Goal: Information Seeking & Learning: Learn about a topic

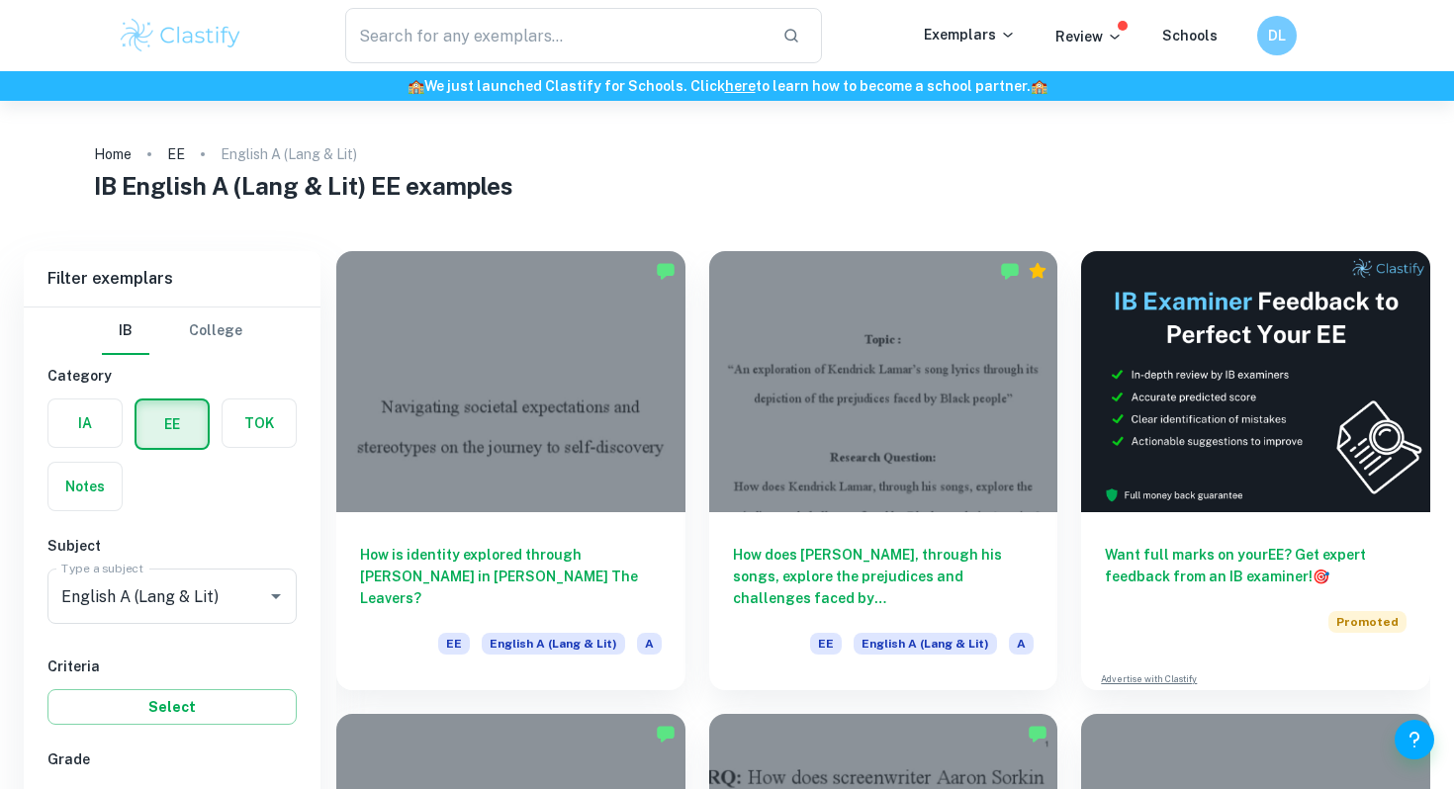
scroll to position [296, 0]
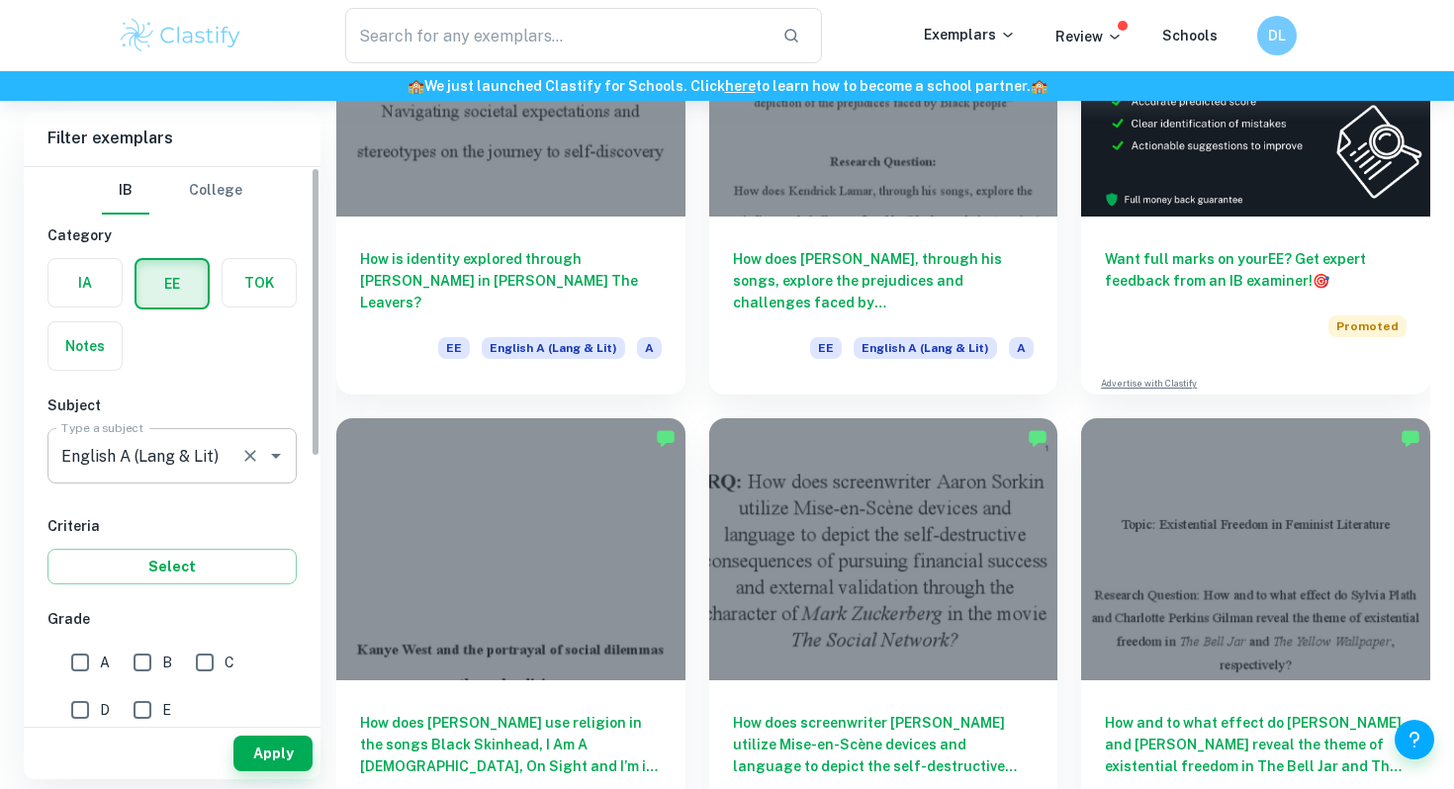
click at [181, 478] on div "English A ([PERSON_NAME] & Lit) Type a subject" at bounding box center [171, 455] width 249 height 55
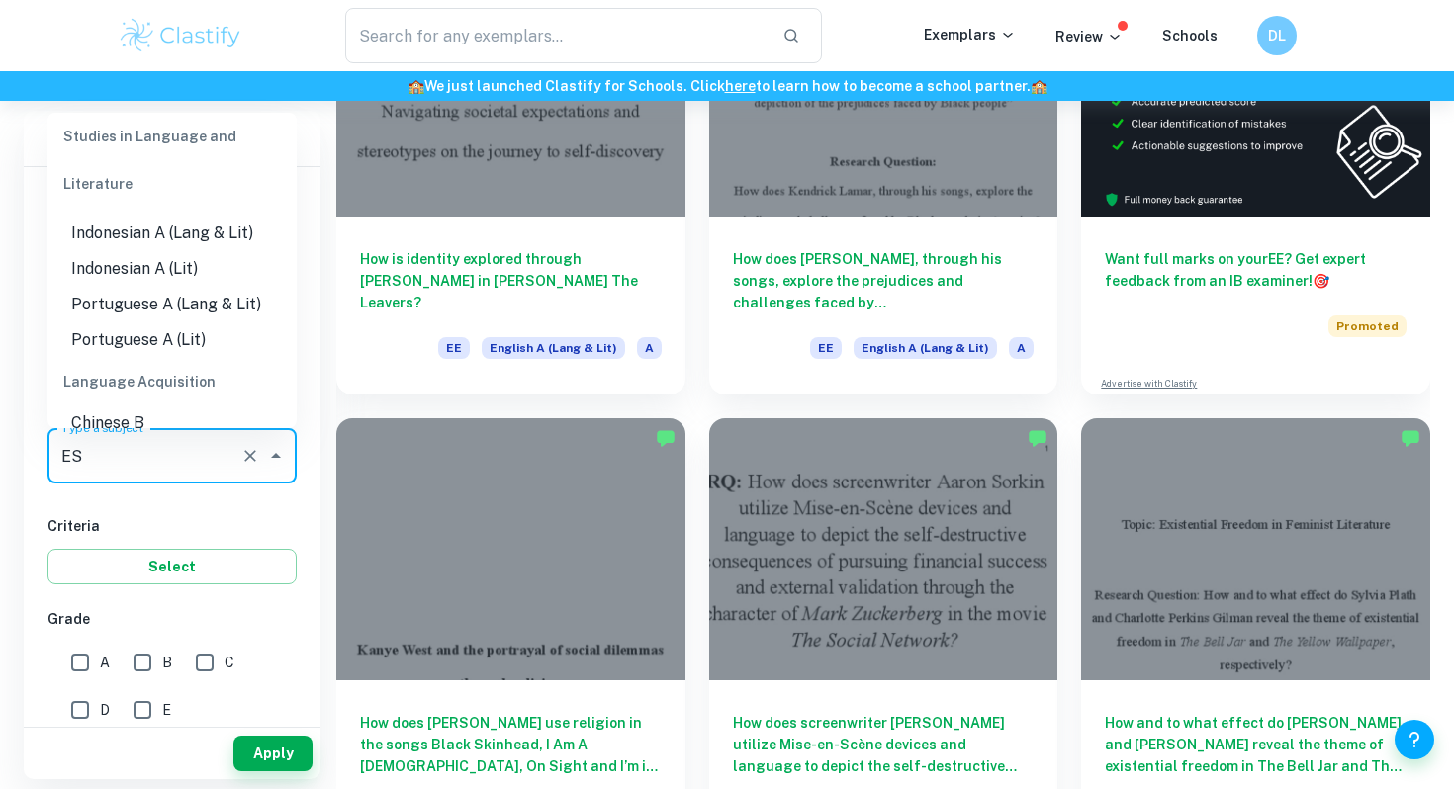
scroll to position [0, 0]
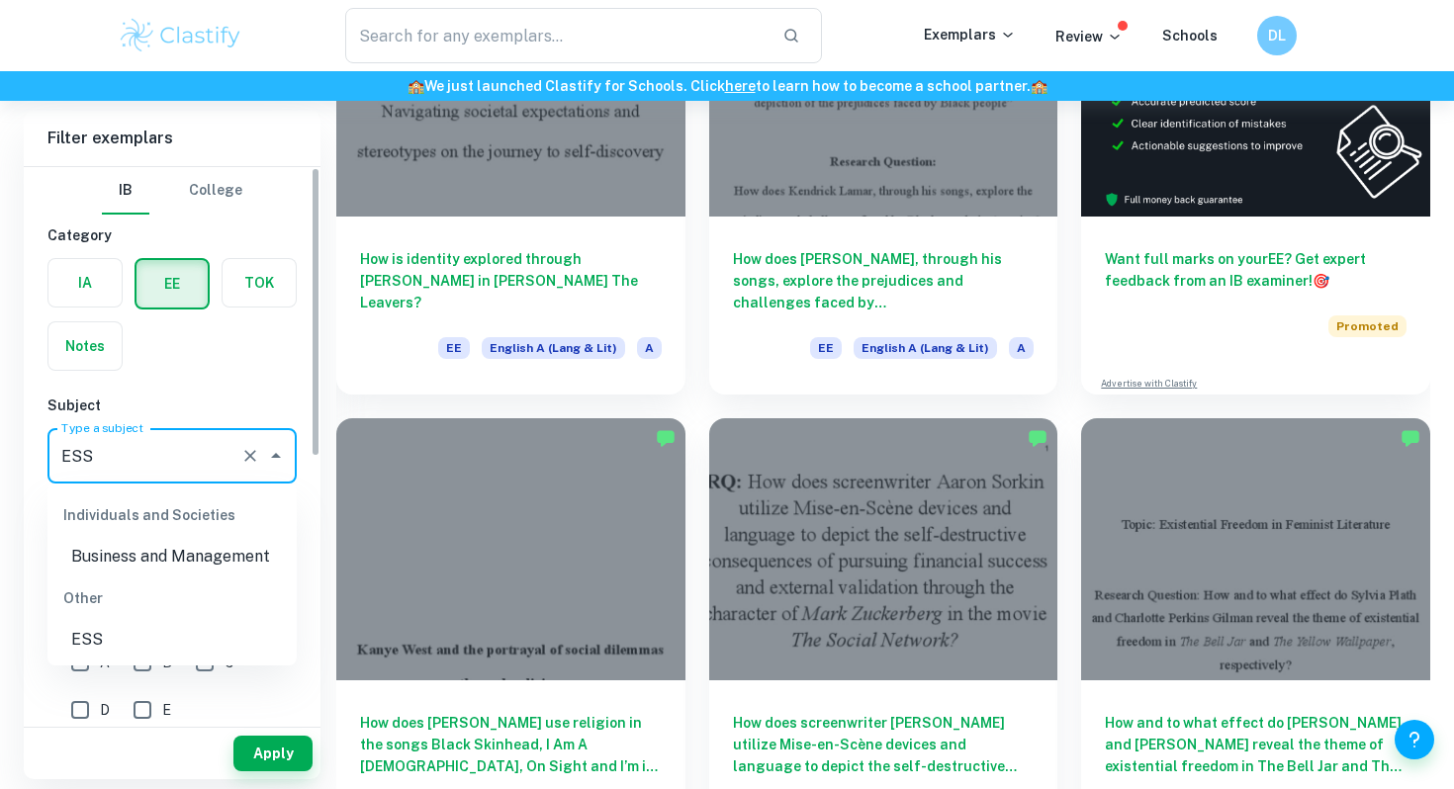
type input "ESS"
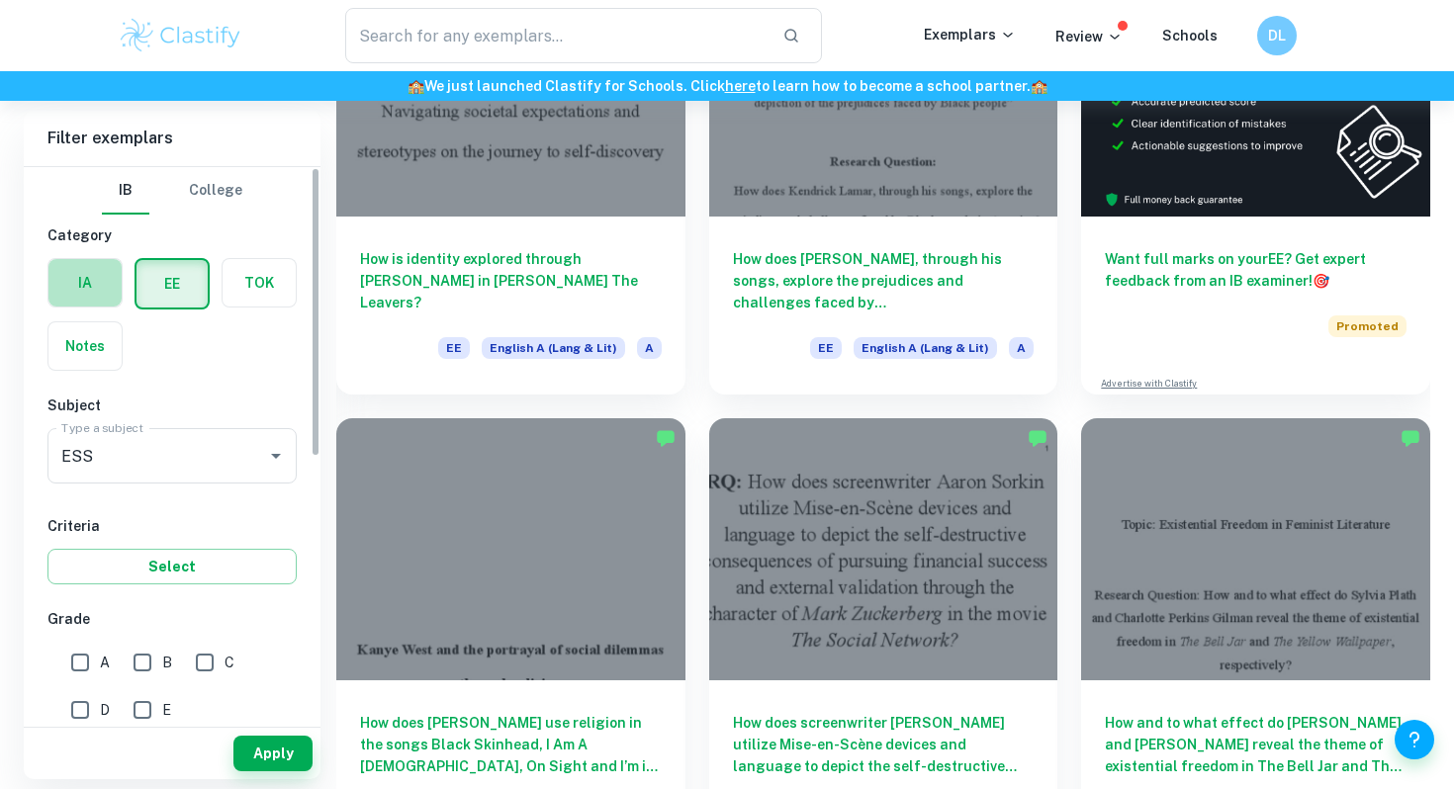
click at [109, 278] on label "button" at bounding box center [84, 282] width 73 height 47
click at [0, 0] on input "radio" at bounding box center [0, 0] width 0 height 0
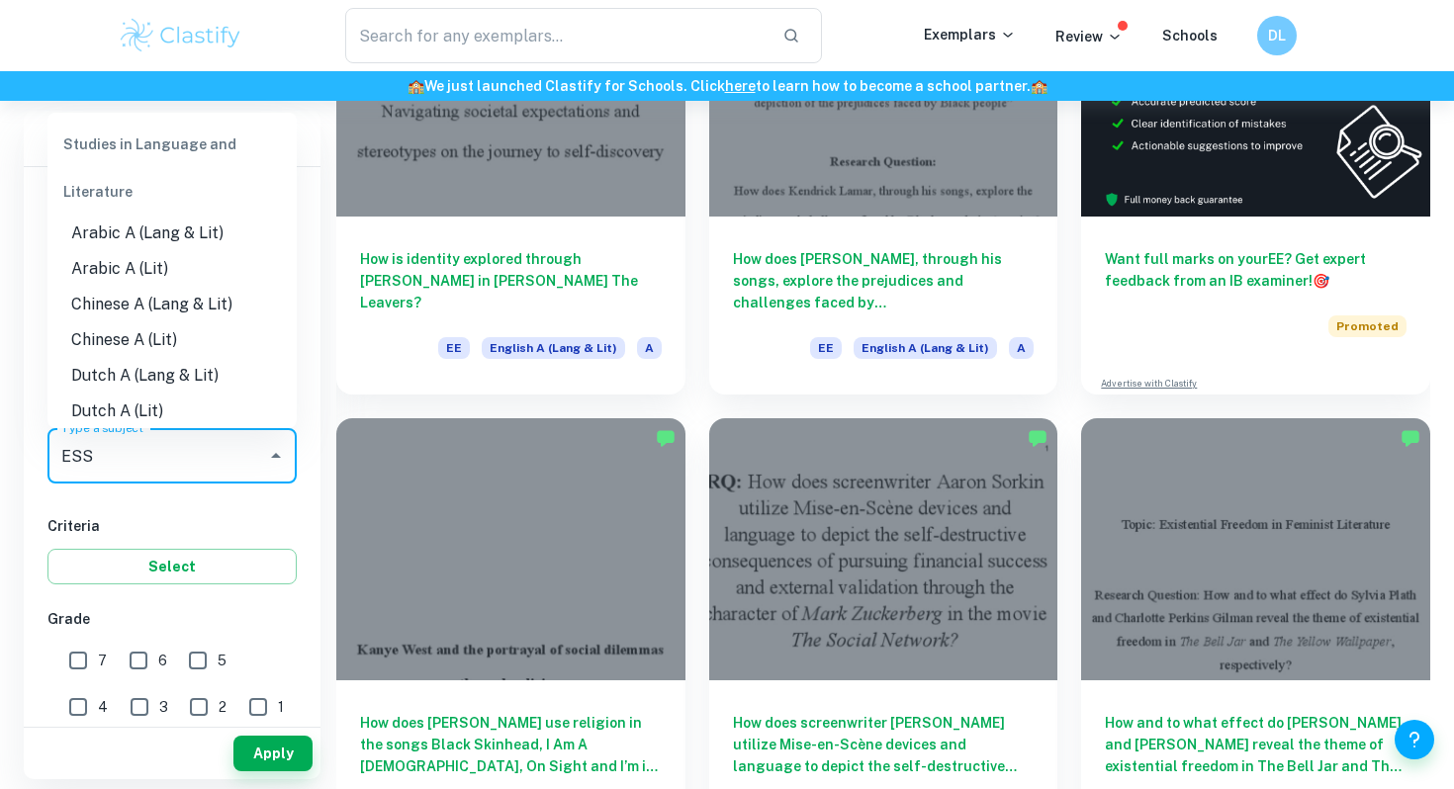
click at [187, 472] on input "ESS" at bounding box center [157, 456] width 202 height 38
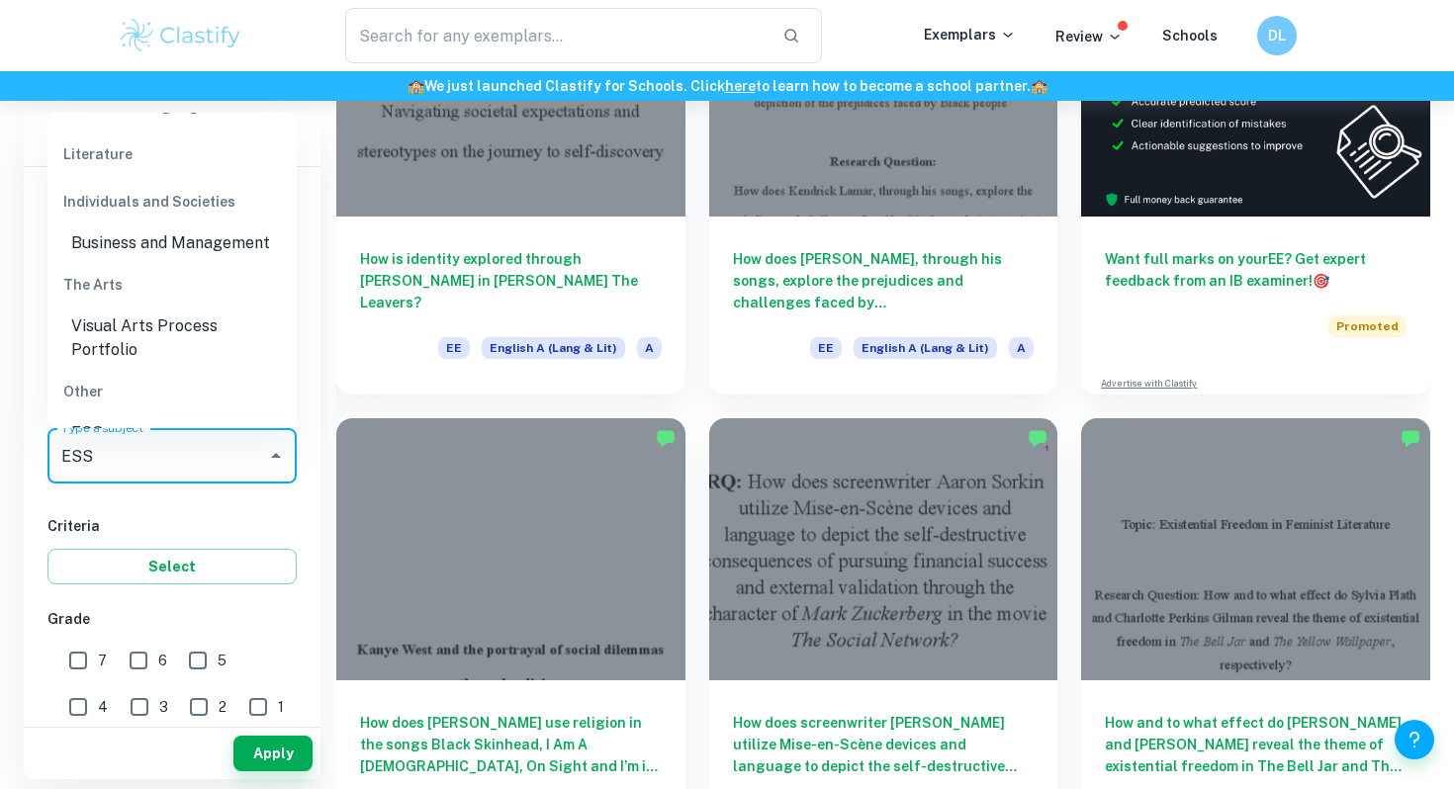
scroll to position [135, 0]
click at [145, 413] on li "ESS" at bounding box center [171, 430] width 249 height 36
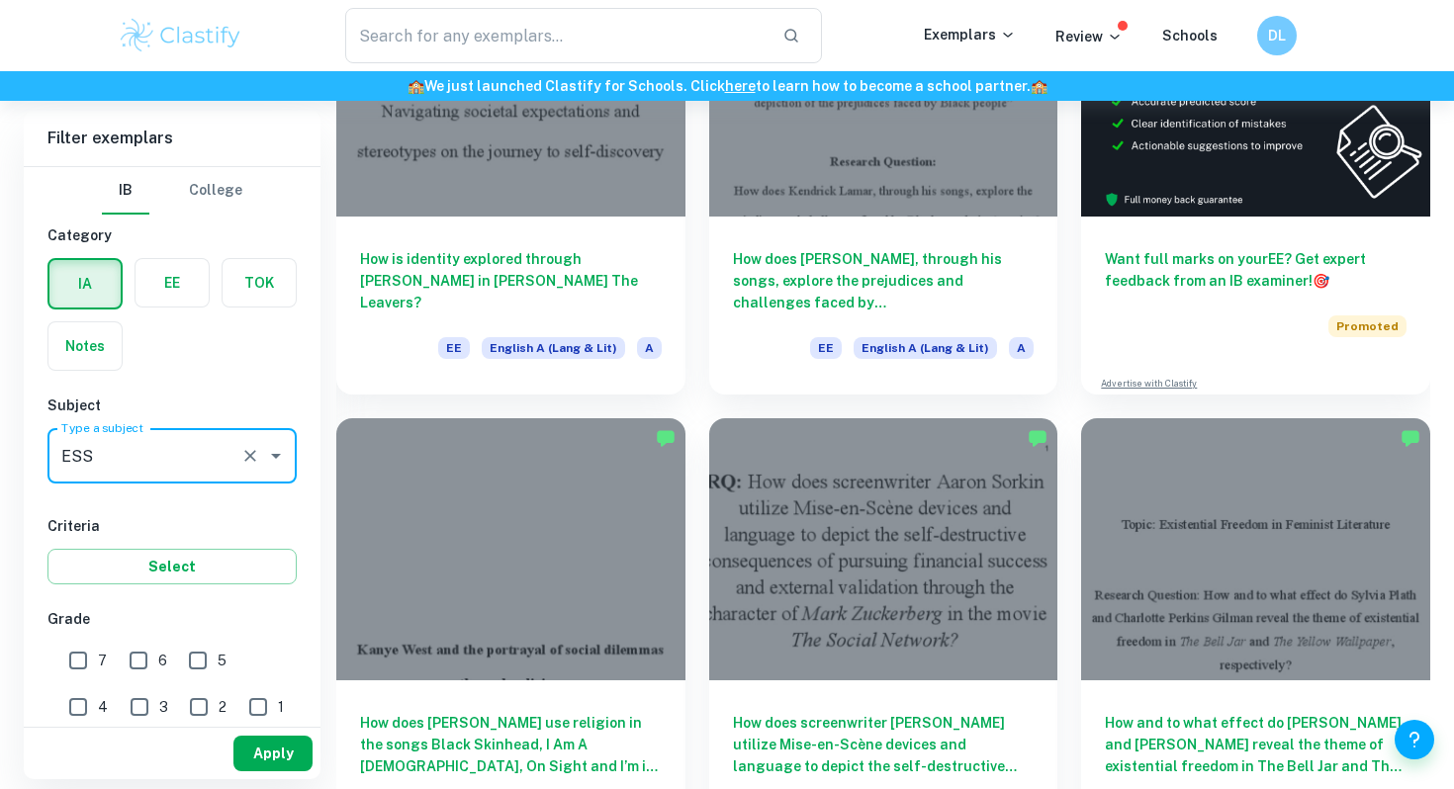
type input "ESS"
click at [256, 755] on button "Apply" at bounding box center [272, 754] width 79 height 36
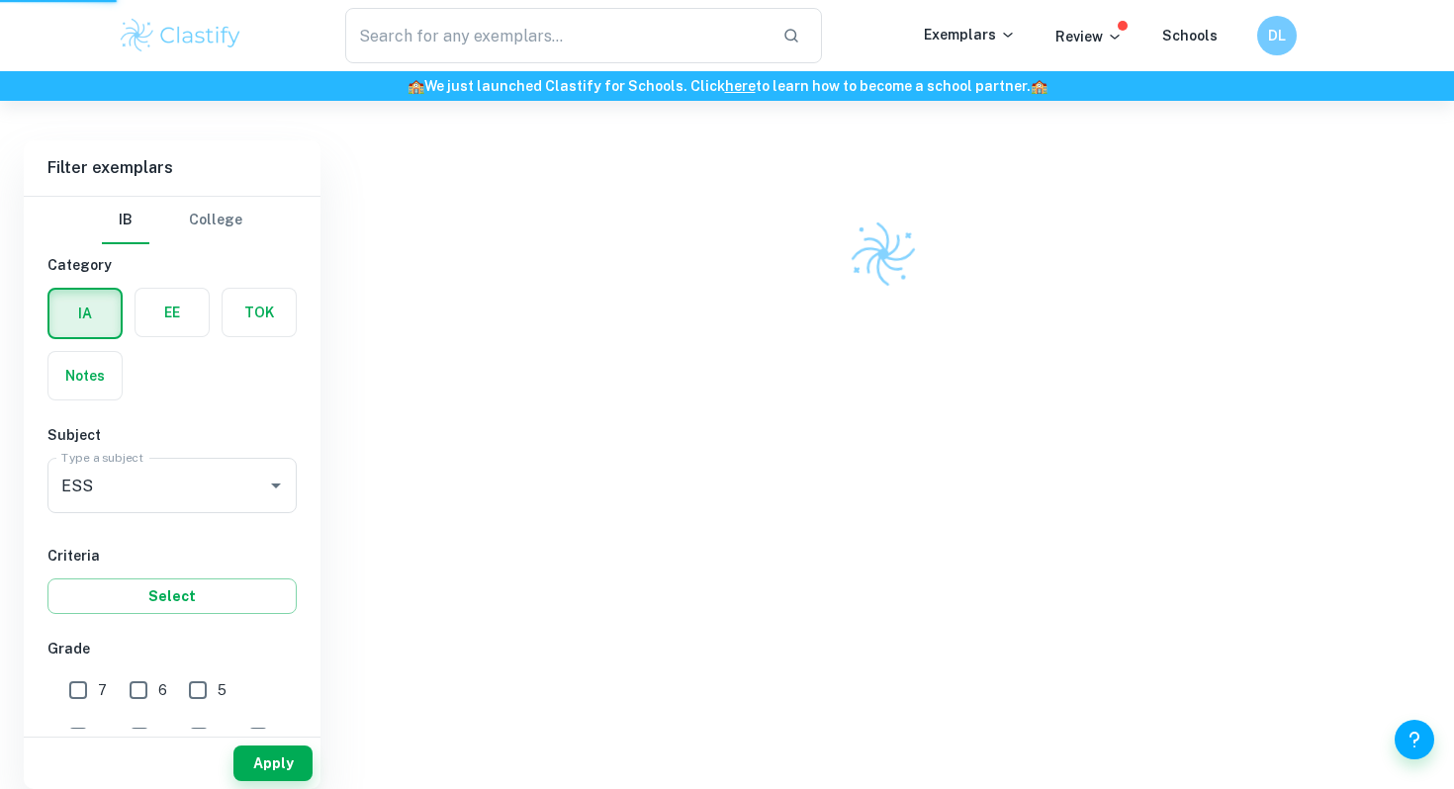
scroll to position [101, 0]
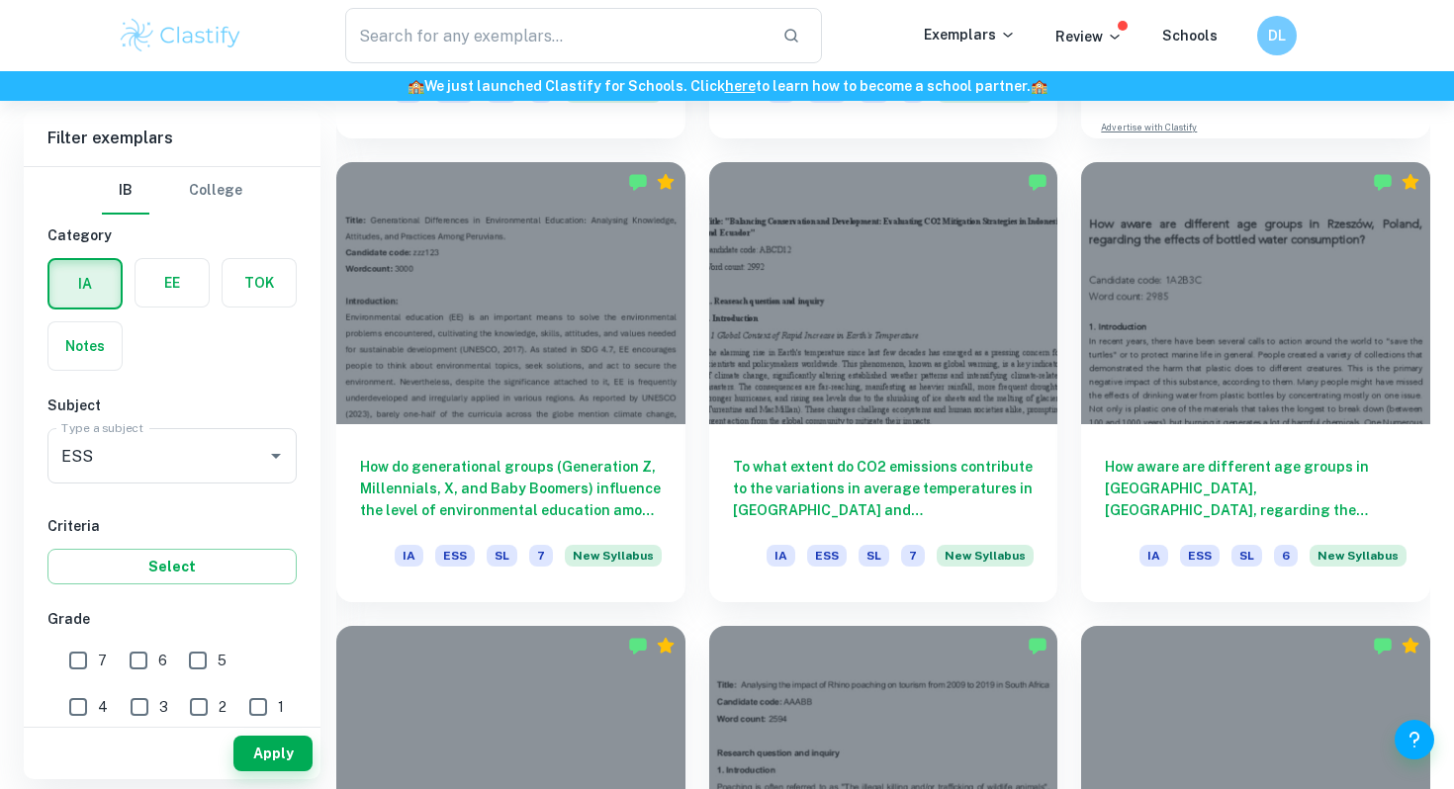
scroll to position [1061, 0]
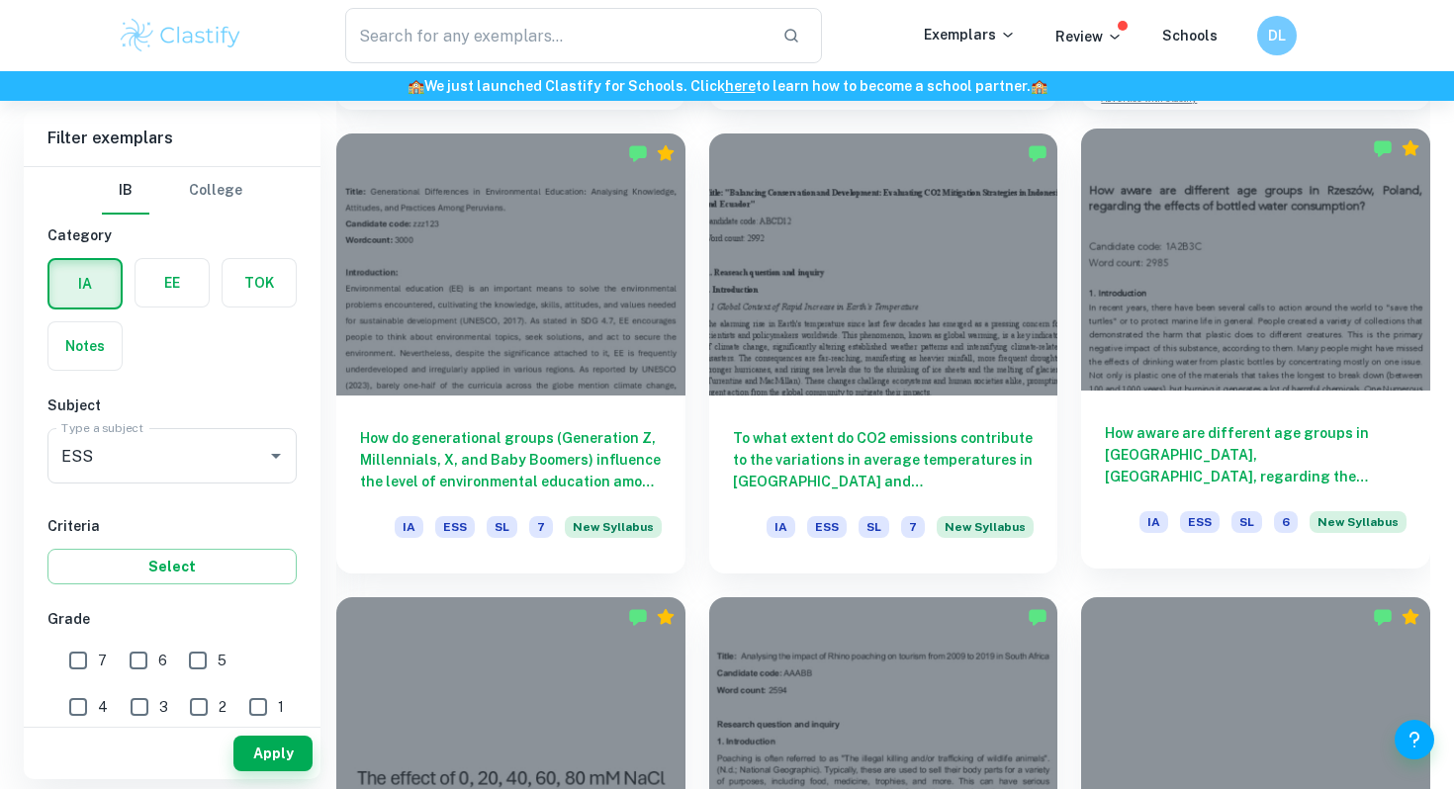
click at [1311, 347] on div at bounding box center [1255, 259] width 349 height 261
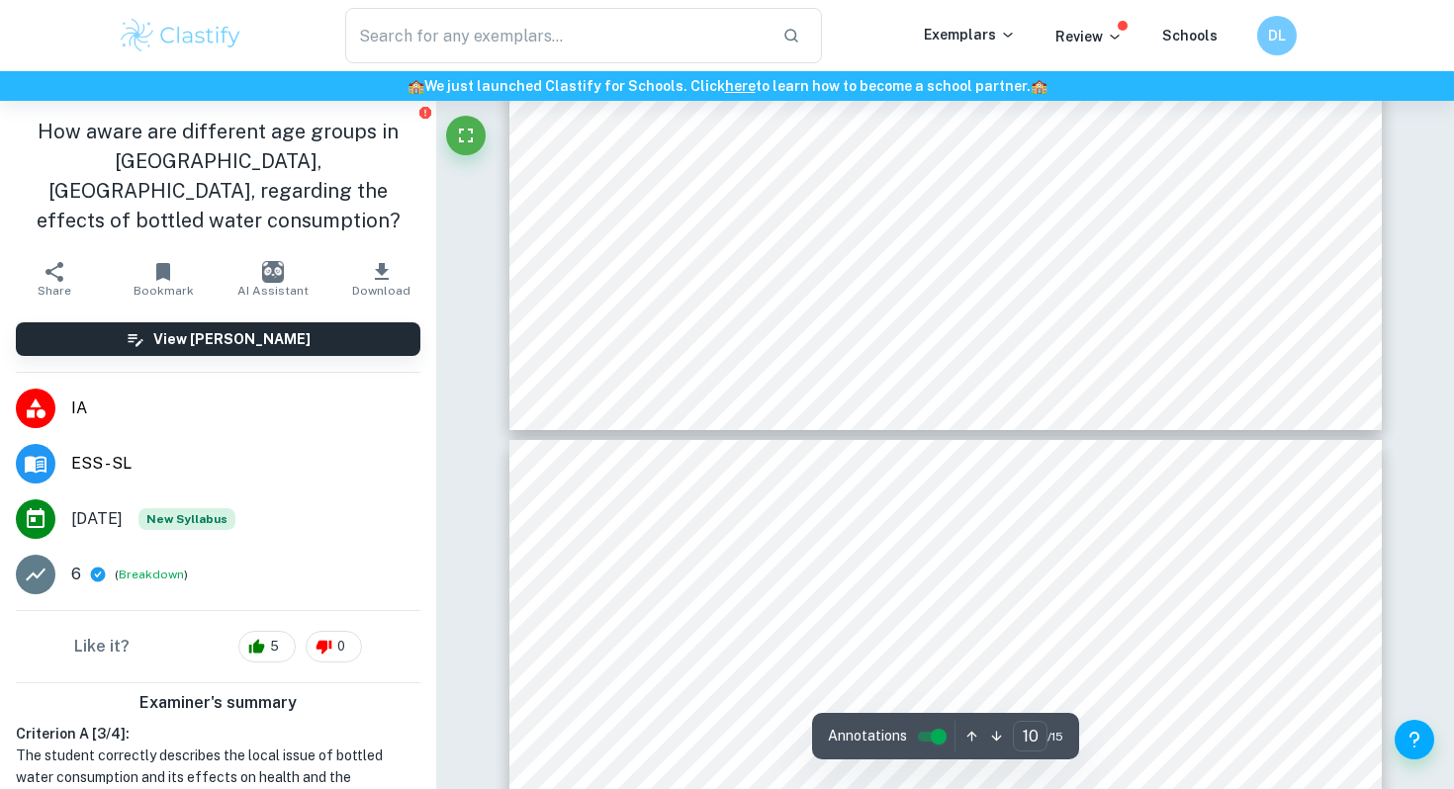
type input "11"
